Goal: Complete application form

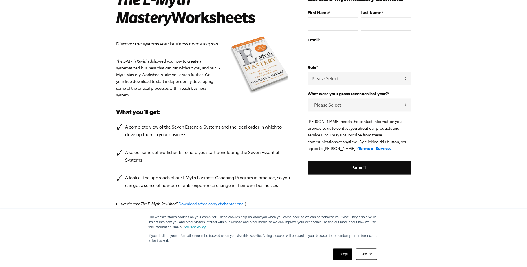
scroll to position [58, 0]
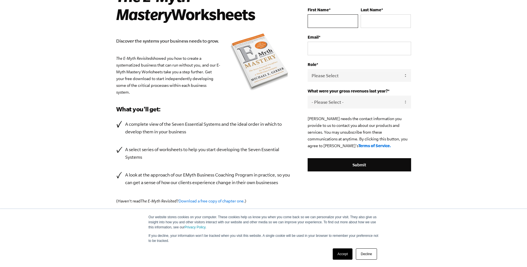
click at [313, 21] on input "First Name *" at bounding box center [333, 21] width 50 height 14
type input "Mark"
type input "[PERSON_NAME]"
type input "[EMAIL_ADDRESS][DOMAIN_NAME]"
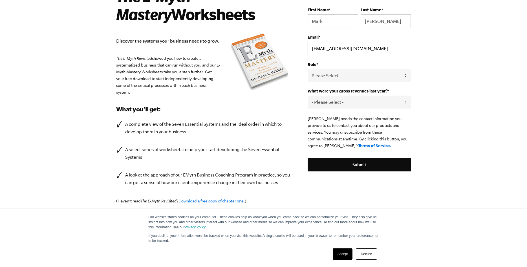
drag, startPoint x: 375, startPoint y: 54, endPoint x: 290, endPoint y: 52, distance: 85.1
click at [308, 54] on input "[EMAIL_ADDRESS][DOMAIN_NAME]" at bounding box center [359, 49] width 103 height 14
click at [321, 52] on input "Email *" at bounding box center [359, 49] width 103 height 14
type input "[EMAIL_ADDRESS][DOMAIN_NAME]"
click at [308, 69] on select "Please Select Owner Partner / Co-Owner Executive Employee / Other" at bounding box center [359, 75] width 103 height 13
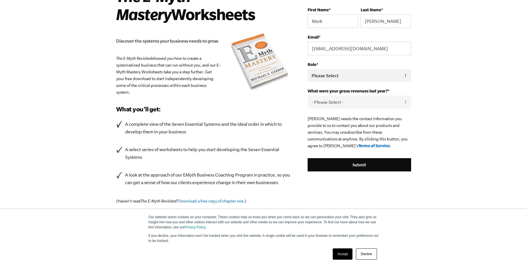
select select "Owner"
click option "Owner" at bounding box center [0, 0] width 0 height 0
click at [308, 96] on select "- Please Select - 0-75K 76-150K 151-275K 276-500K 501-750K 751-1M 1-2.5M 2.5-5M…" at bounding box center [359, 102] width 103 height 13
select select "151-275K"
click option "151-275K" at bounding box center [0, 0] width 0 height 0
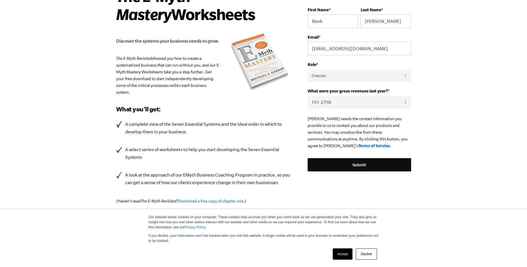
click at [344, 253] on link "Accept" at bounding box center [343, 253] width 20 height 11
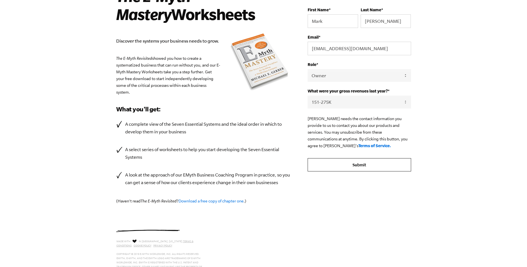
click at [356, 172] on input "Submit" at bounding box center [359, 165] width 103 height 14
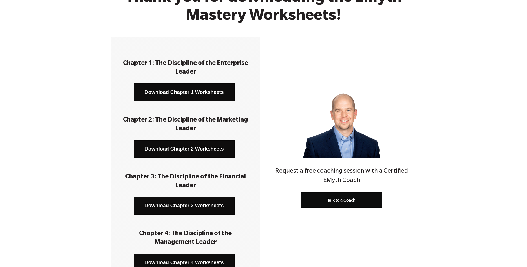
scroll to position [58, 0]
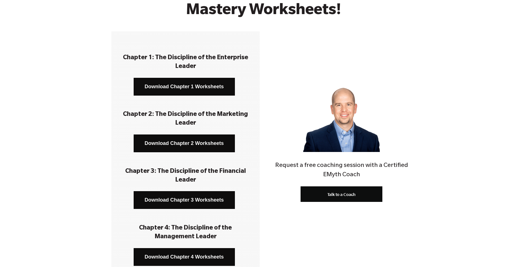
click at [184, 88] on link "Download Chapter 1 Worksheets" at bounding box center [184, 87] width 101 height 18
